Goal: Information Seeking & Learning: Compare options

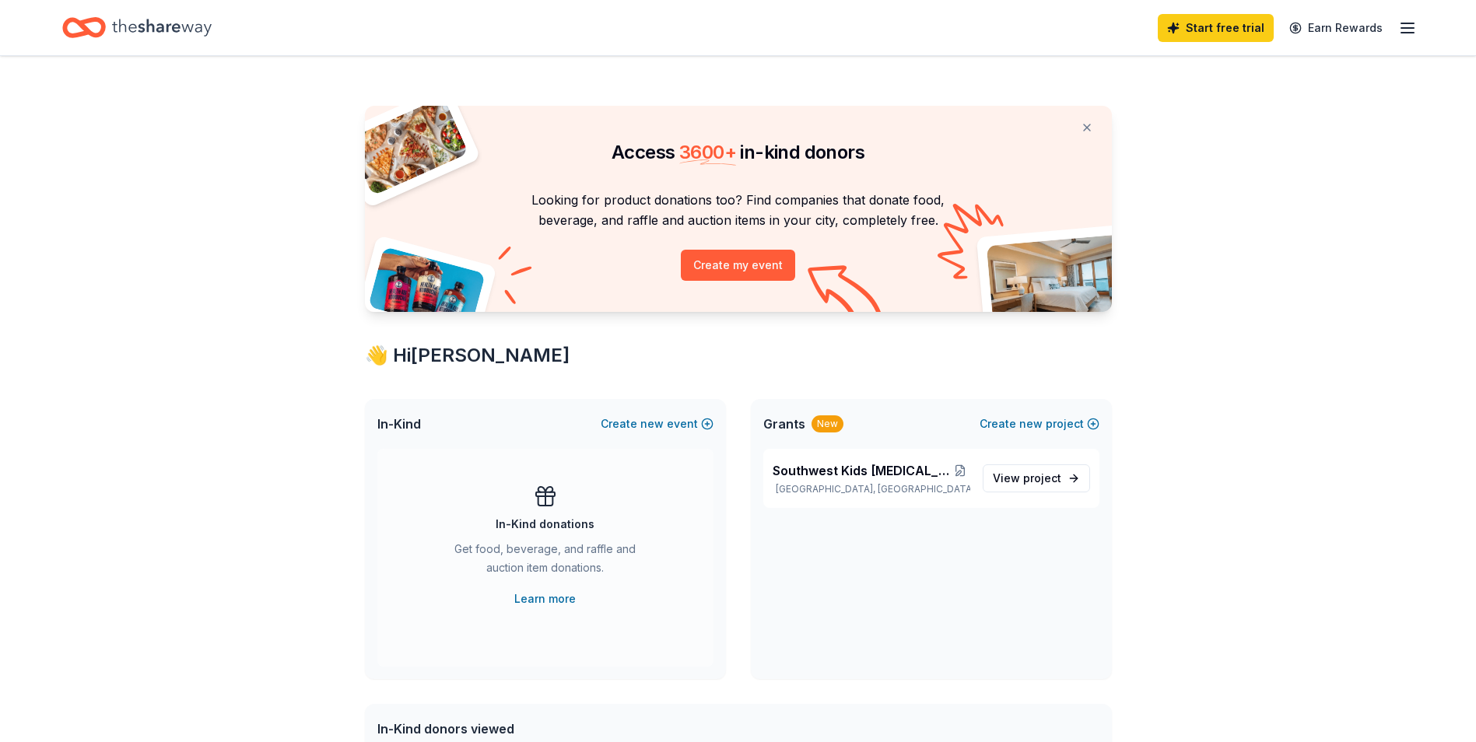
click at [1414, 23] on line "button" at bounding box center [1407, 23] width 12 height 0
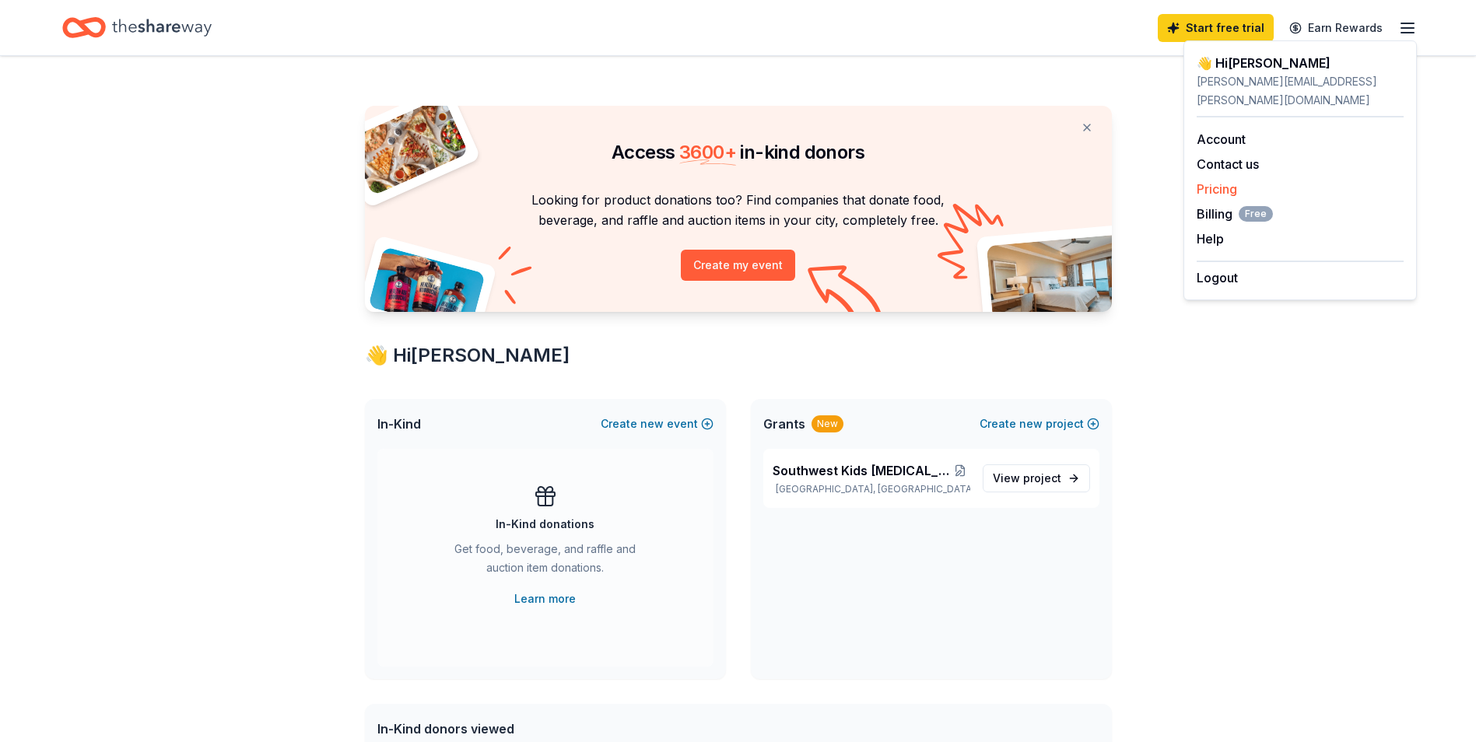
click at [1222, 181] on link "Pricing" at bounding box center [1217, 189] width 40 height 16
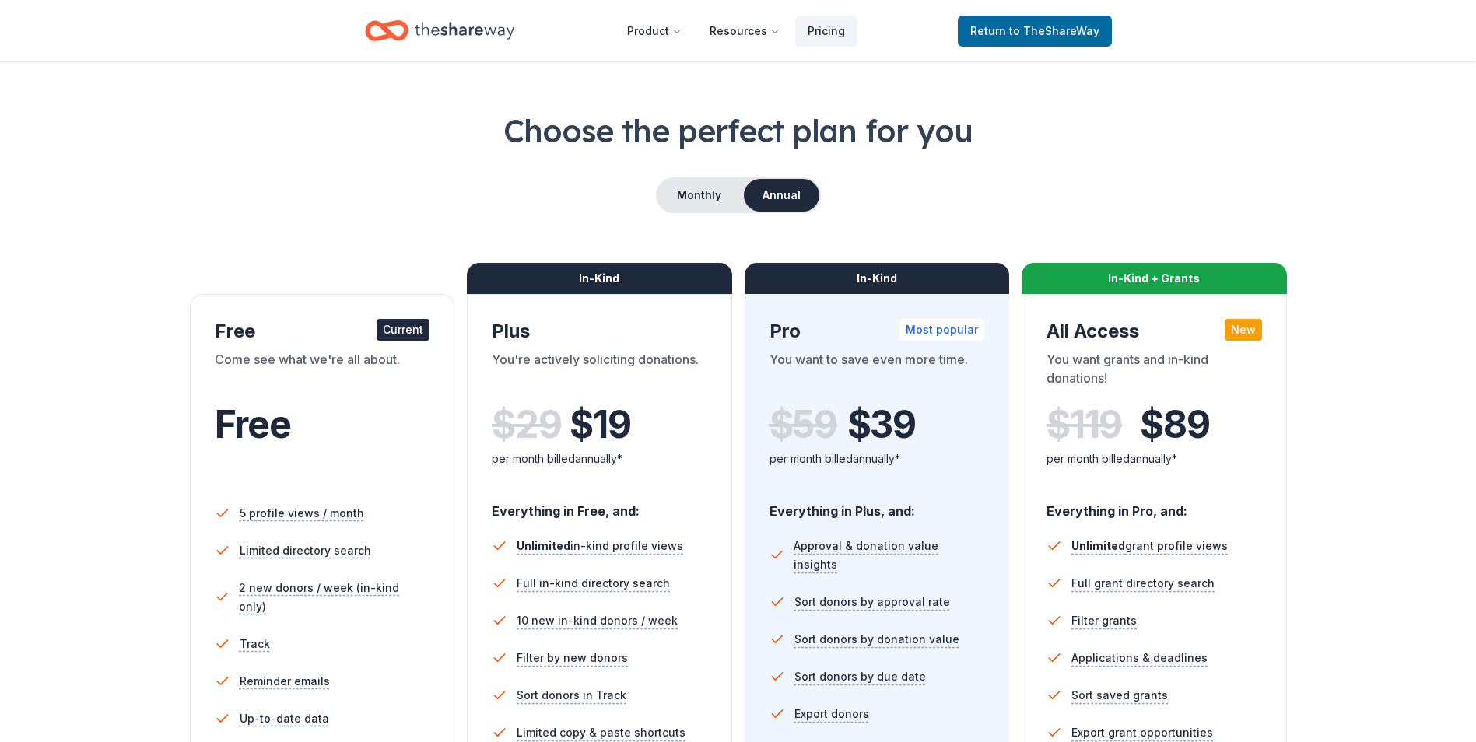
scroll to position [78, 0]
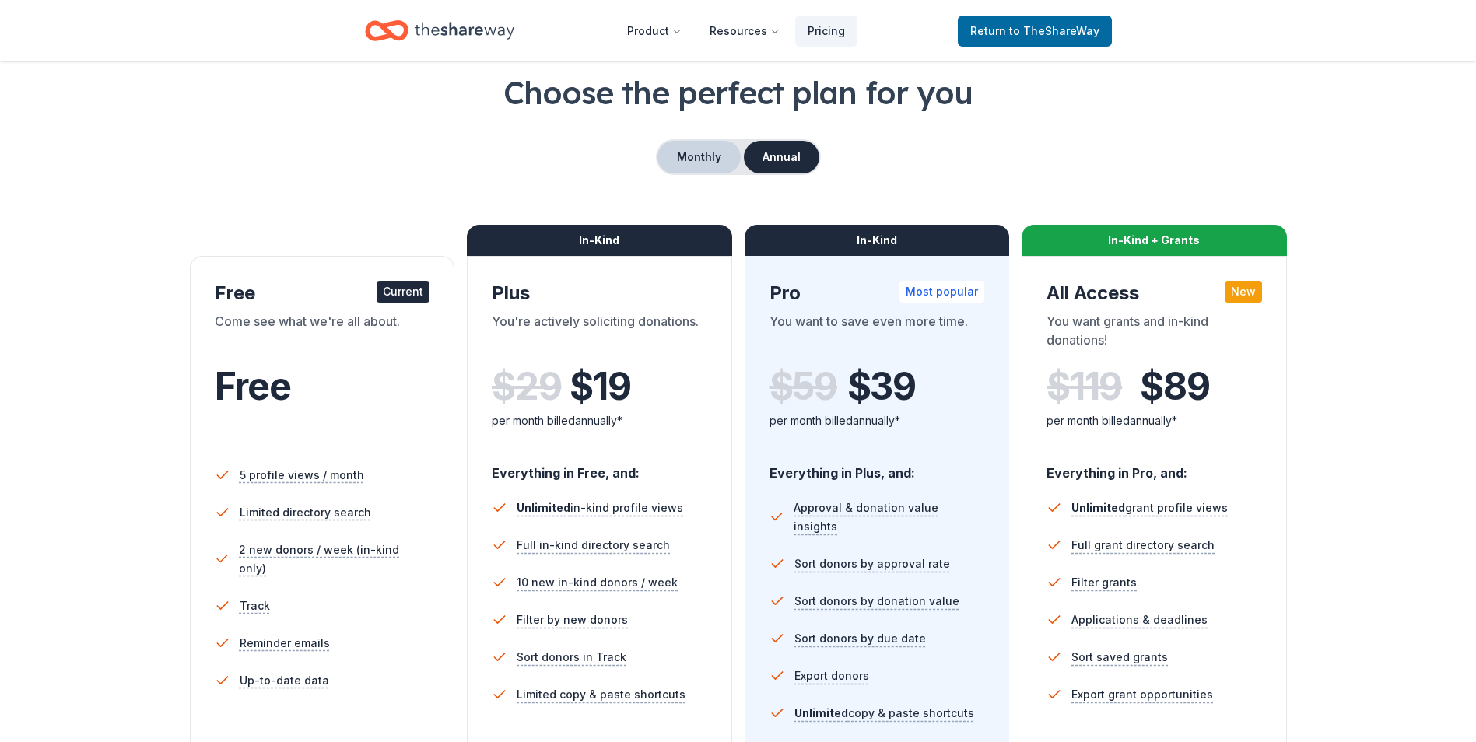
click at [706, 160] on button "Monthly" at bounding box center [698, 157] width 83 height 33
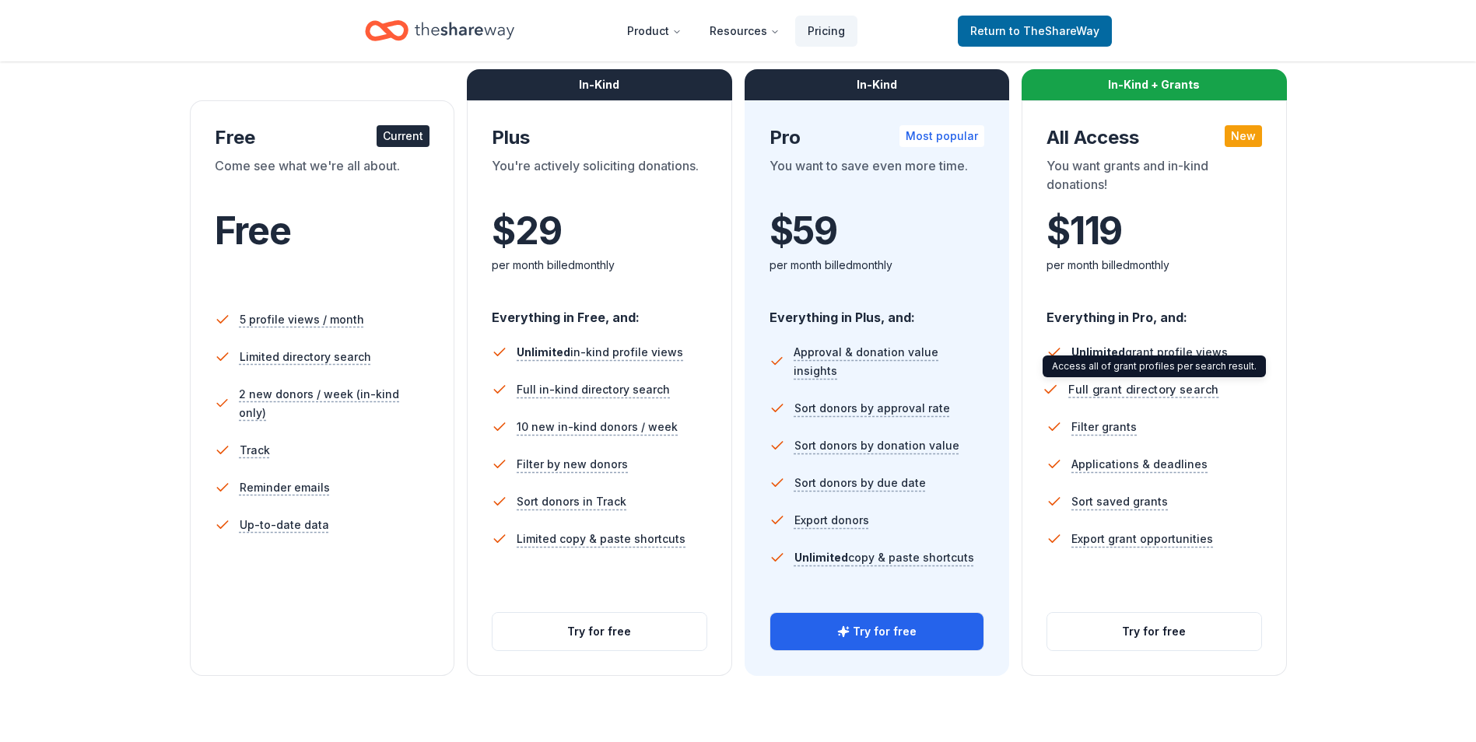
scroll to position [156, 0]
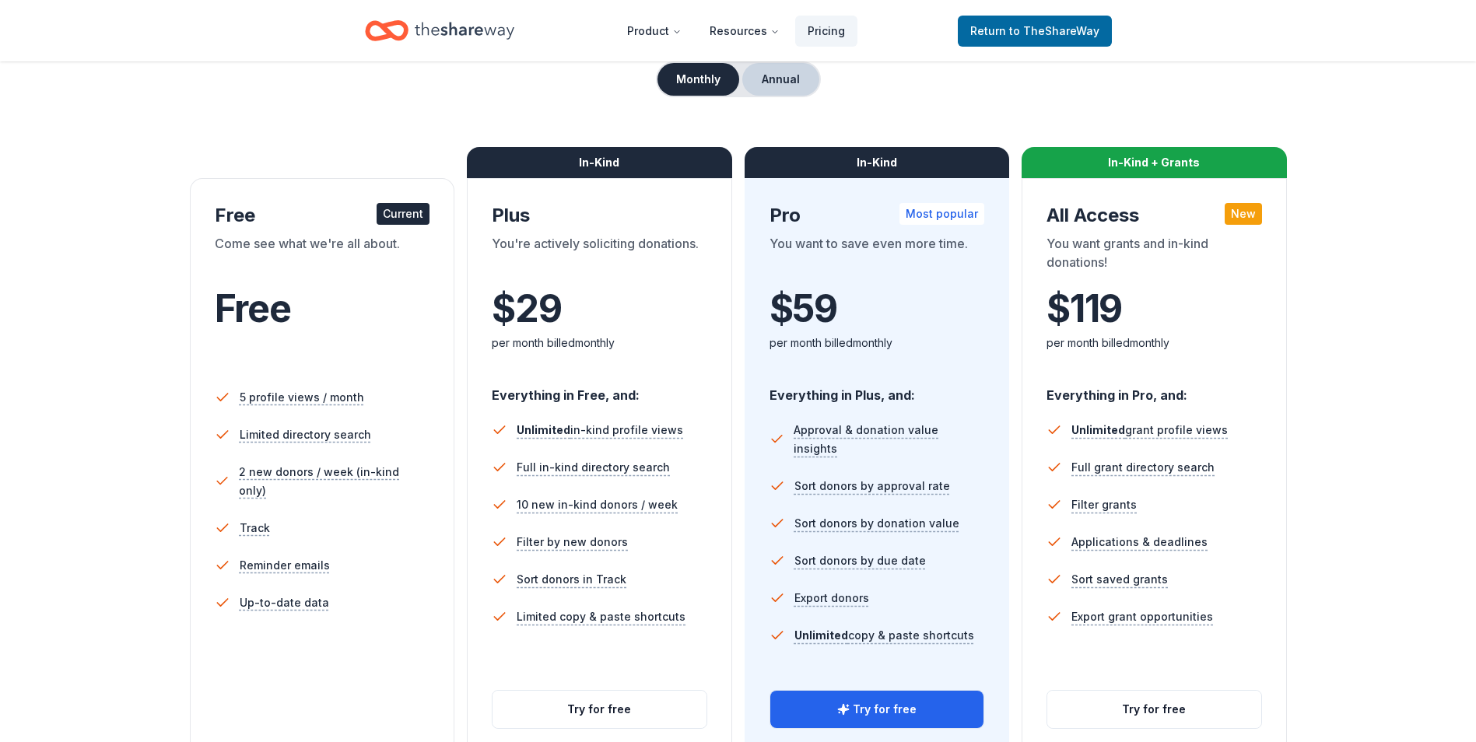
click at [794, 79] on button "Annual" at bounding box center [780, 79] width 77 height 33
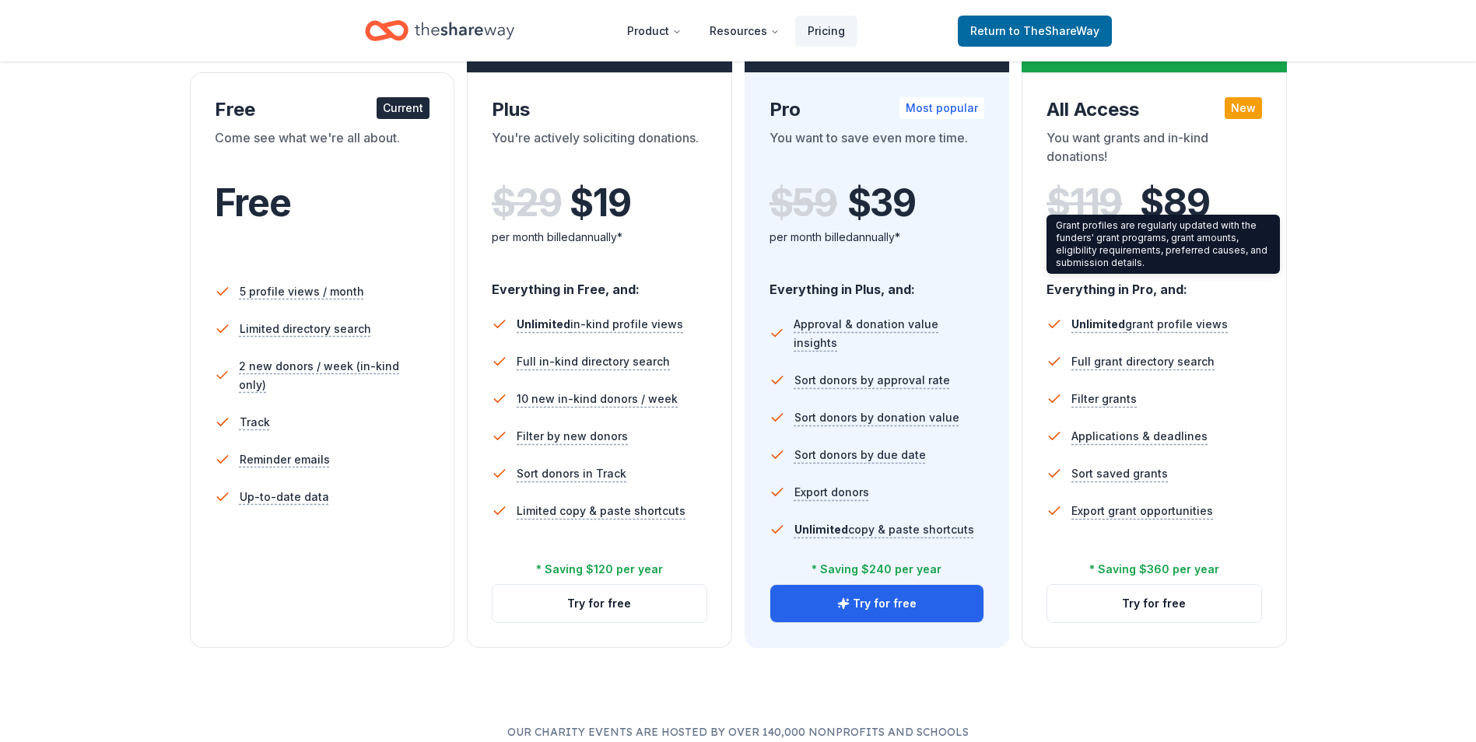
scroll to position [311, 0]
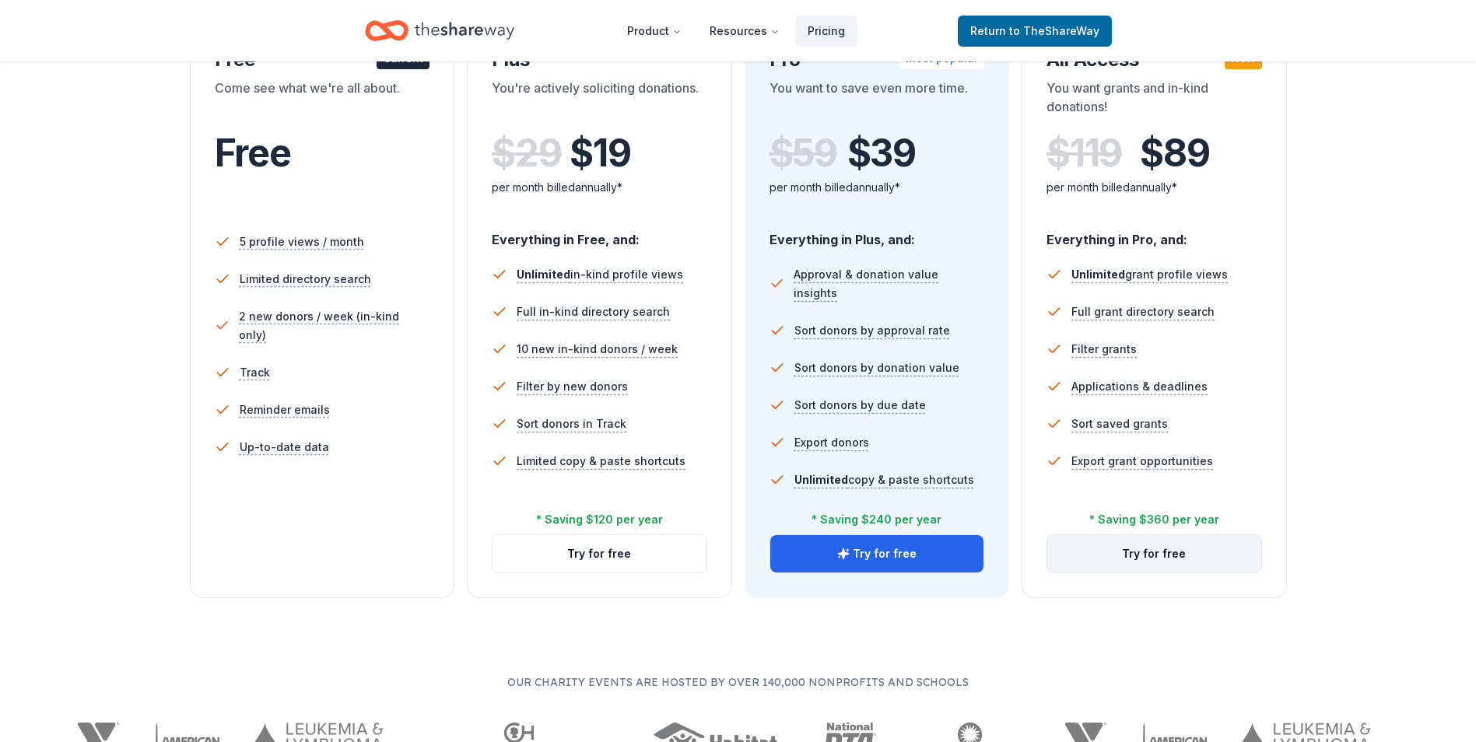
click at [1214, 541] on button "Try for free" at bounding box center [1154, 553] width 214 height 37
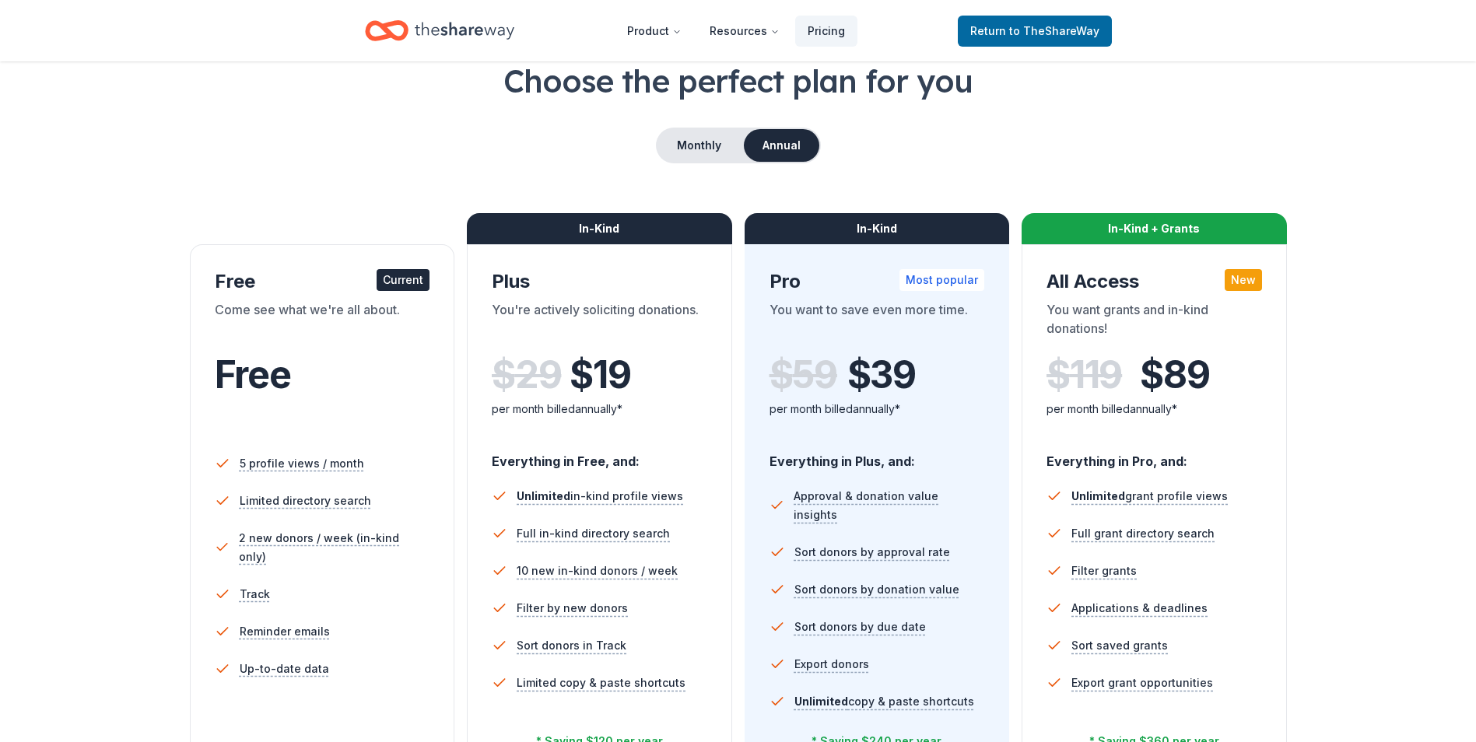
scroll to position [78, 0]
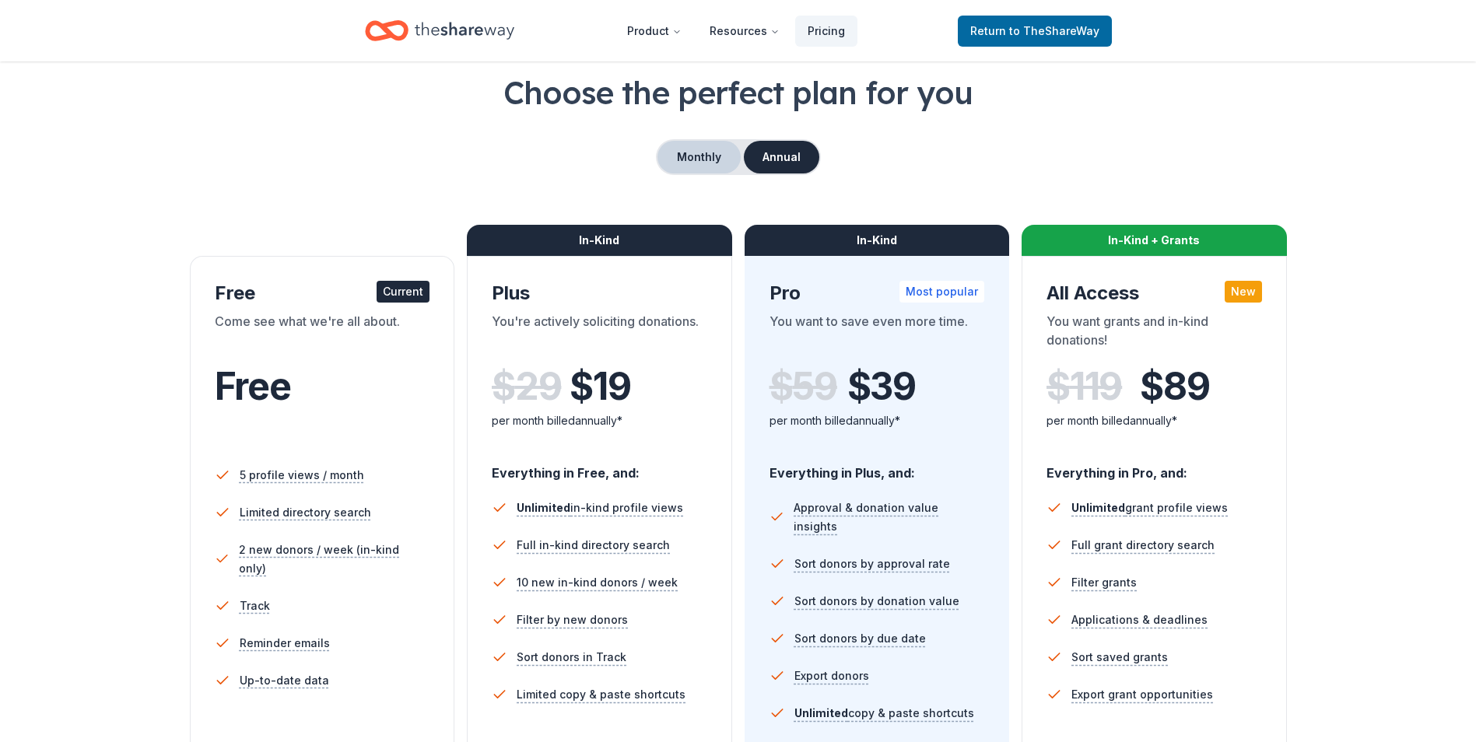
click at [720, 142] on button "Monthly" at bounding box center [698, 157] width 83 height 33
